Goal: Go to known website: Access a specific website the user already knows

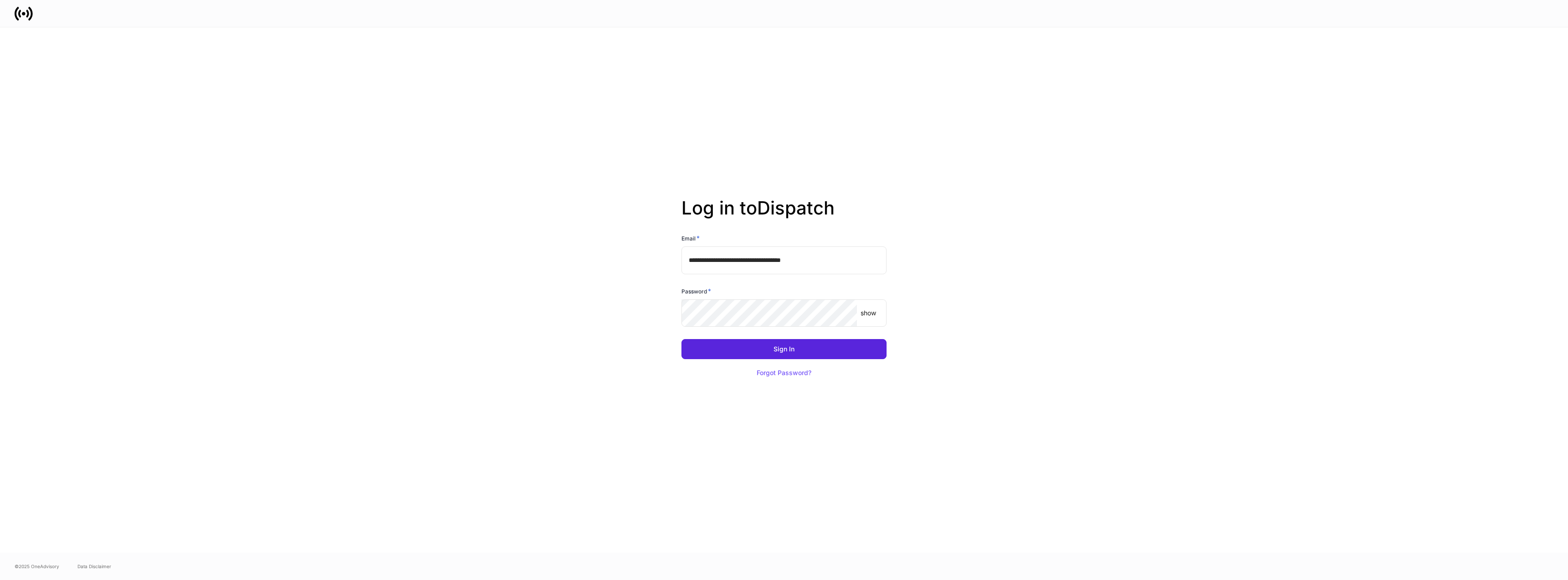
click at [845, 260] on input "**********" at bounding box center [784, 260] width 205 height 28
type input "**********"
click at [966, 298] on div "**********" at bounding box center [784, 290] width 489 height 525
click at [852, 347] on button "Sign In" at bounding box center [784, 349] width 205 height 20
